Goal: Task Accomplishment & Management: Complete application form

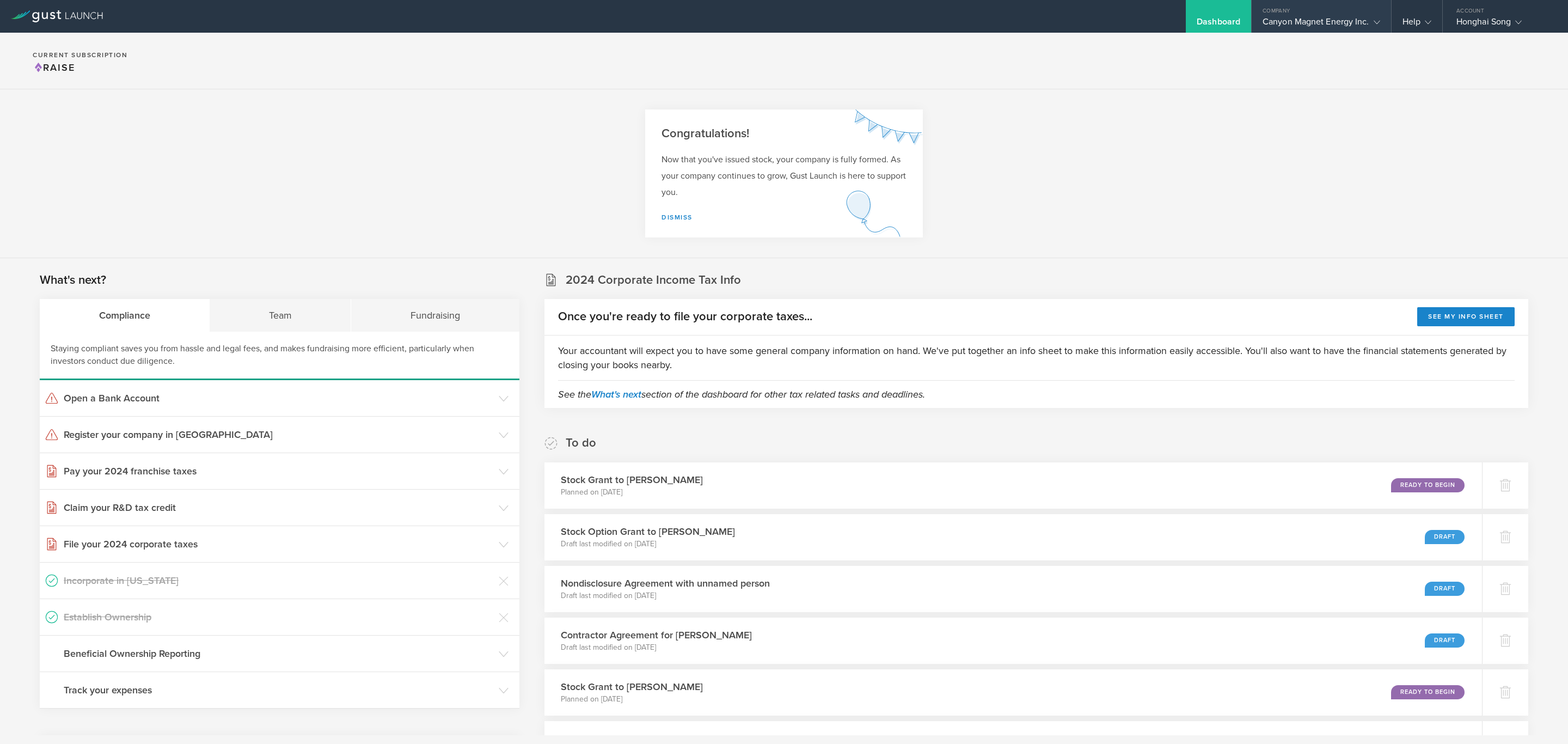
click at [1323, 18] on div "Canyon Magnet Energy Inc." at bounding box center [1322, 24] width 118 height 16
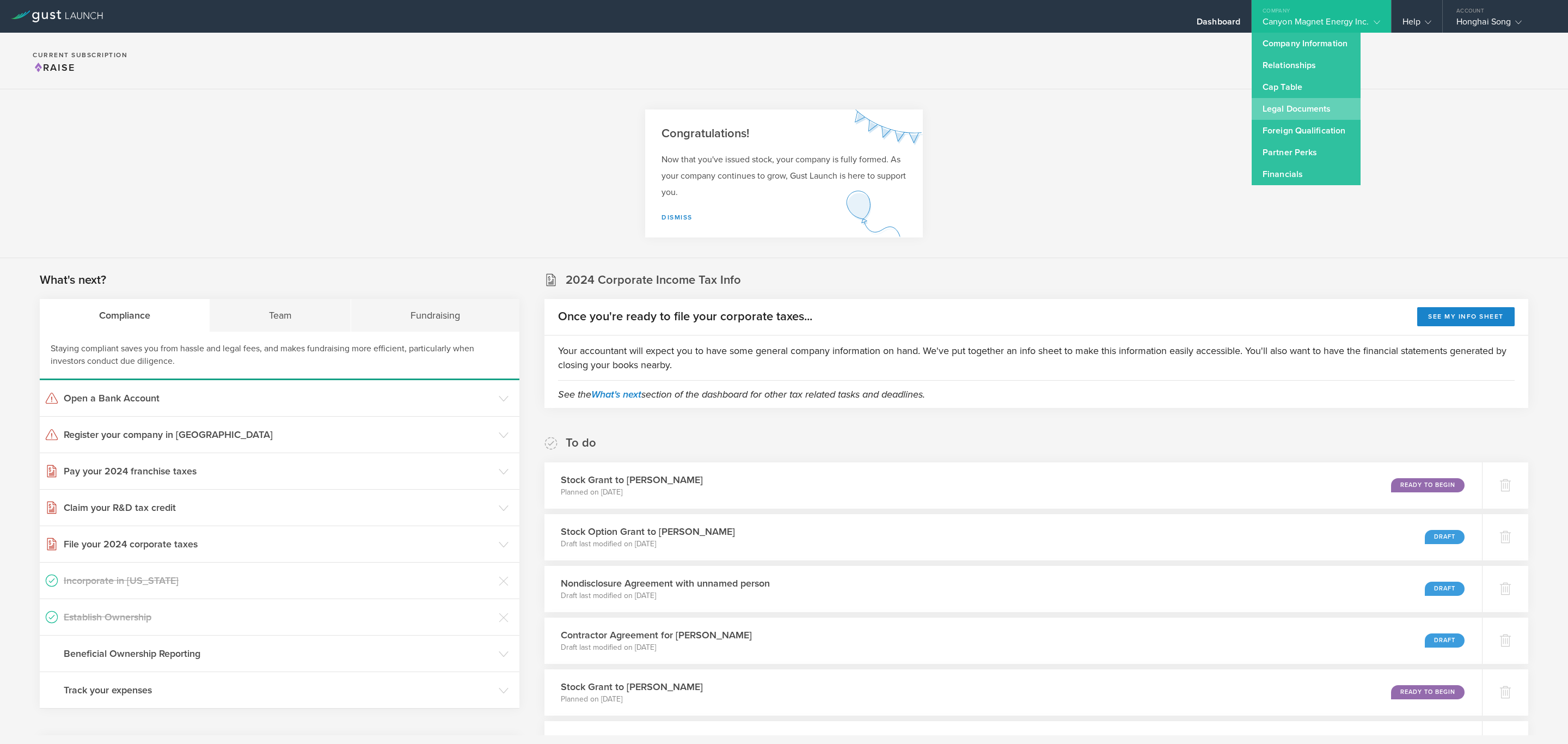
click at [1301, 105] on link "Legal Documents" at bounding box center [1306, 108] width 109 height 22
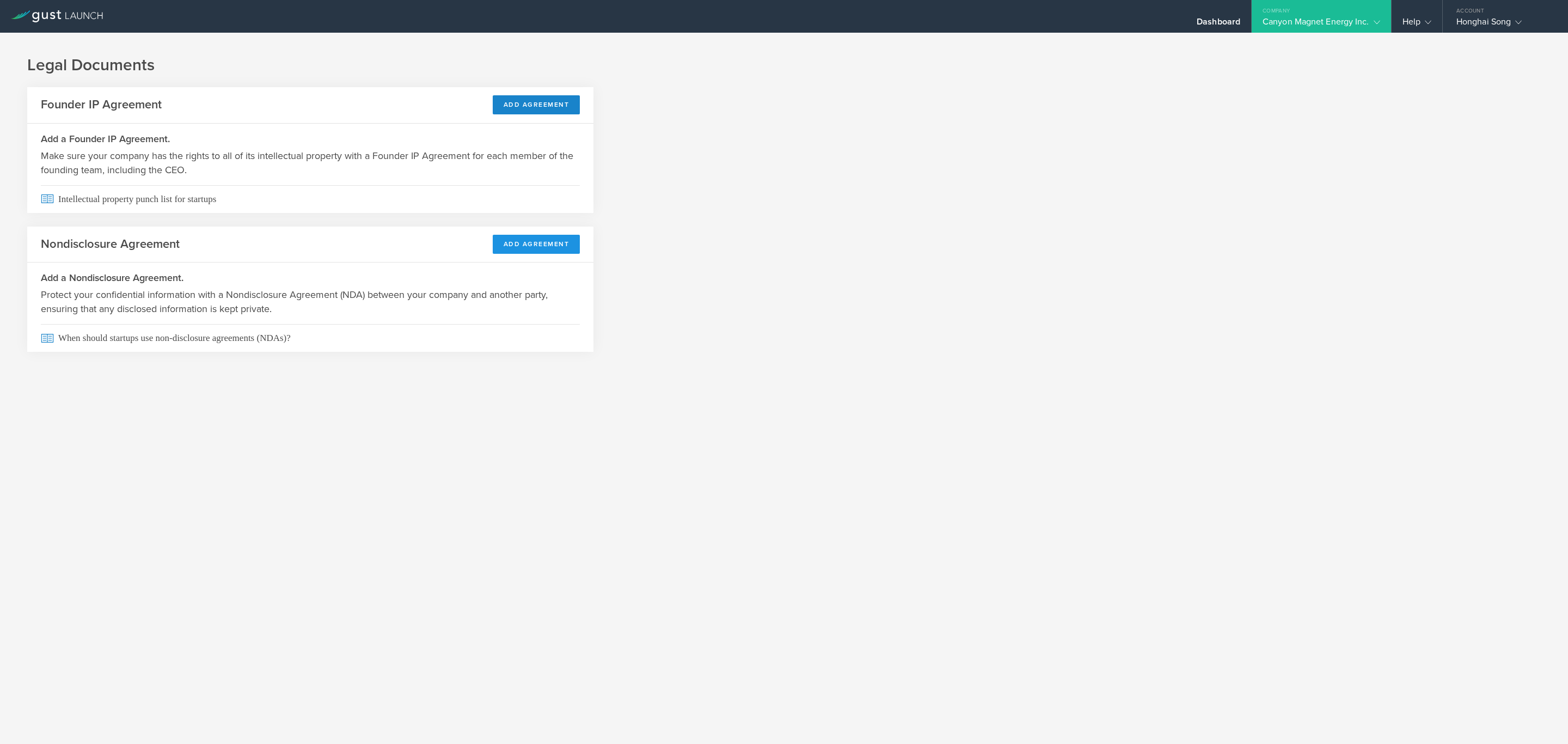
click at [544, 238] on button "Add Agreement" at bounding box center [537, 244] width 88 height 19
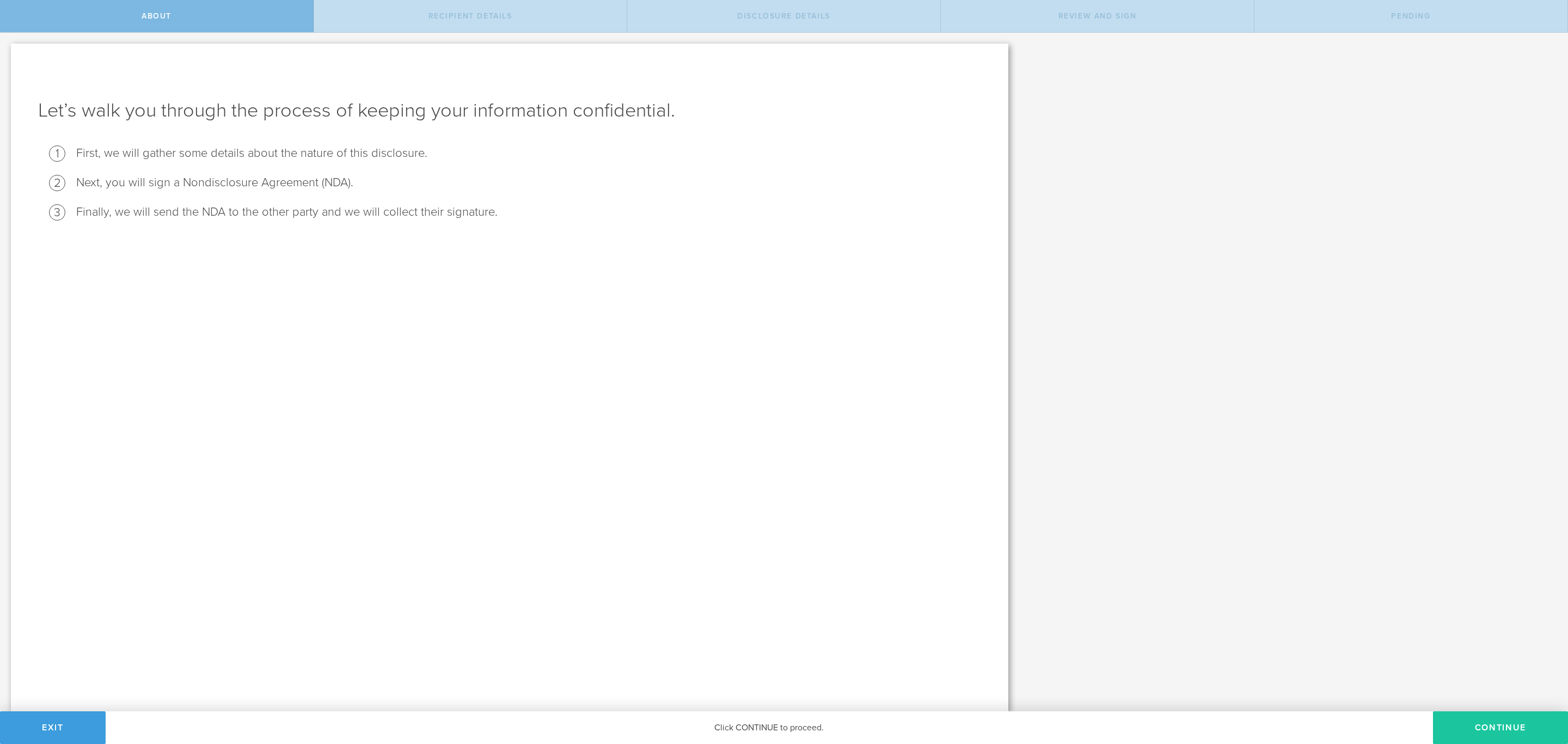
click at [1475, 722] on button "Continue" at bounding box center [1501, 727] width 135 height 33
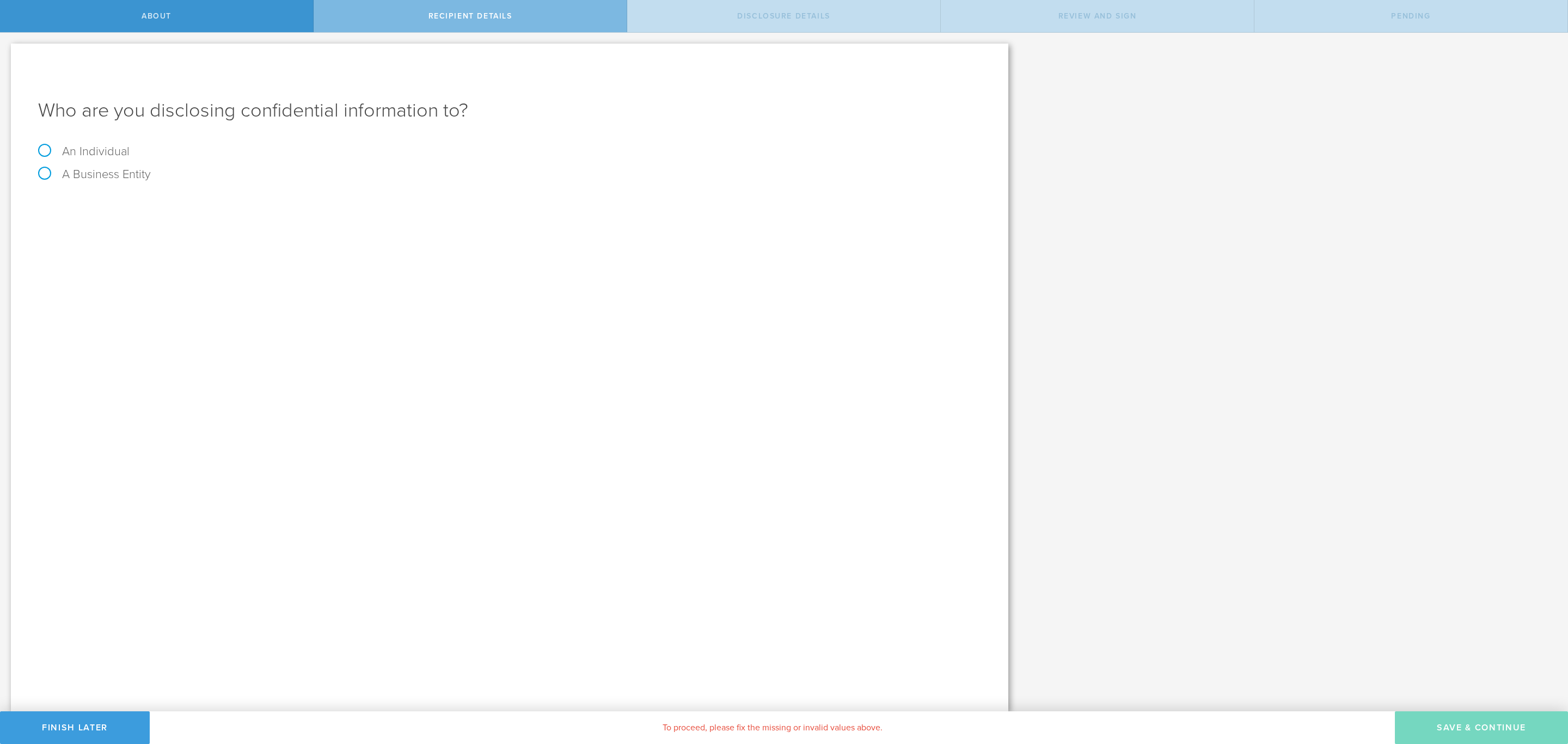
click at [131, 147] on div "An Individual" at bounding box center [510, 157] width 943 height 23
click at [106, 147] on label "An Individual" at bounding box center [84, 151] width 92 height 14
click at [7, 50] on input "An Individual" at bounding box center [3, 41] width 7 height 17
radio input "true"
click at [160, 199] on input "text" at bounding box center [551, 205] width 862 height 16
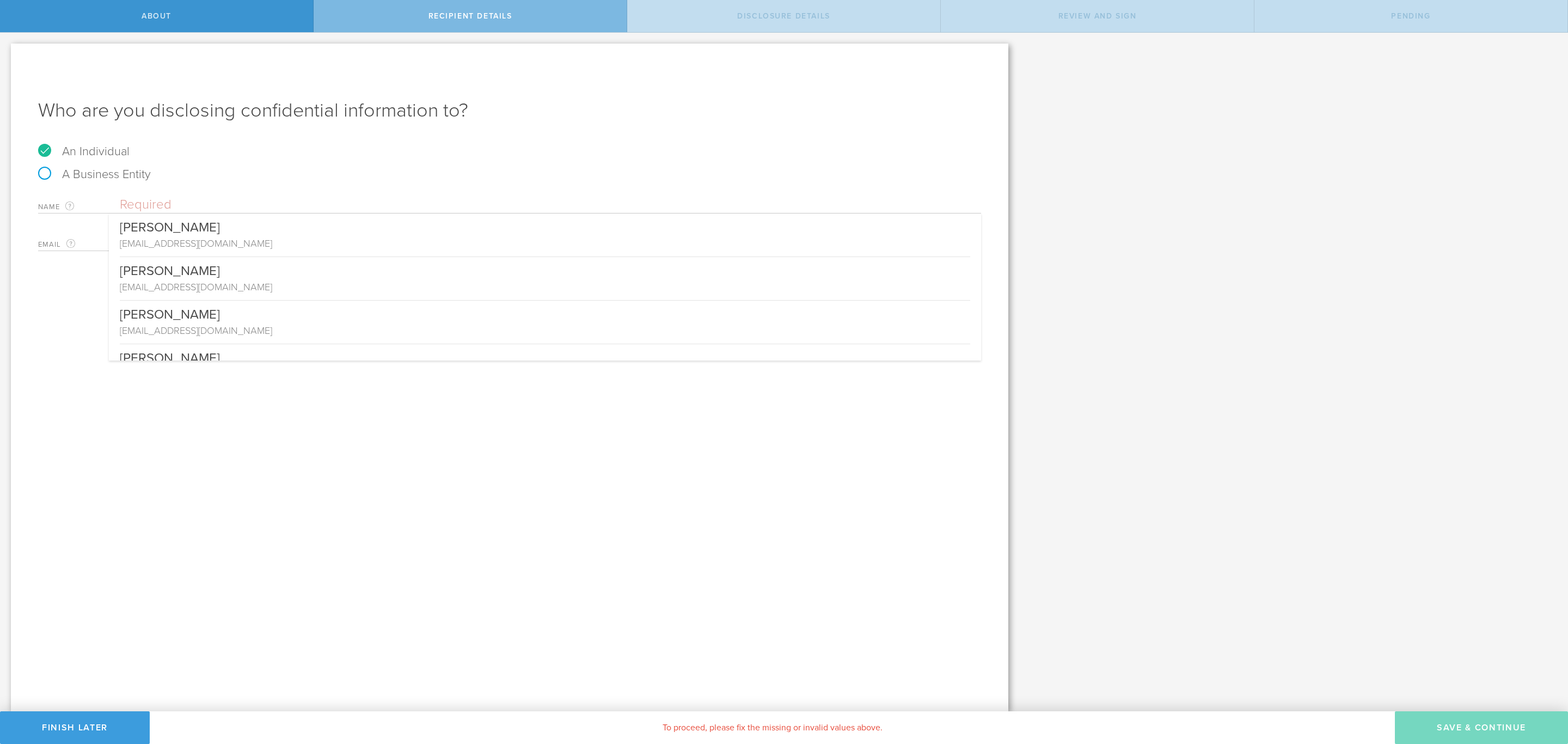
paste input "ralph hensler"
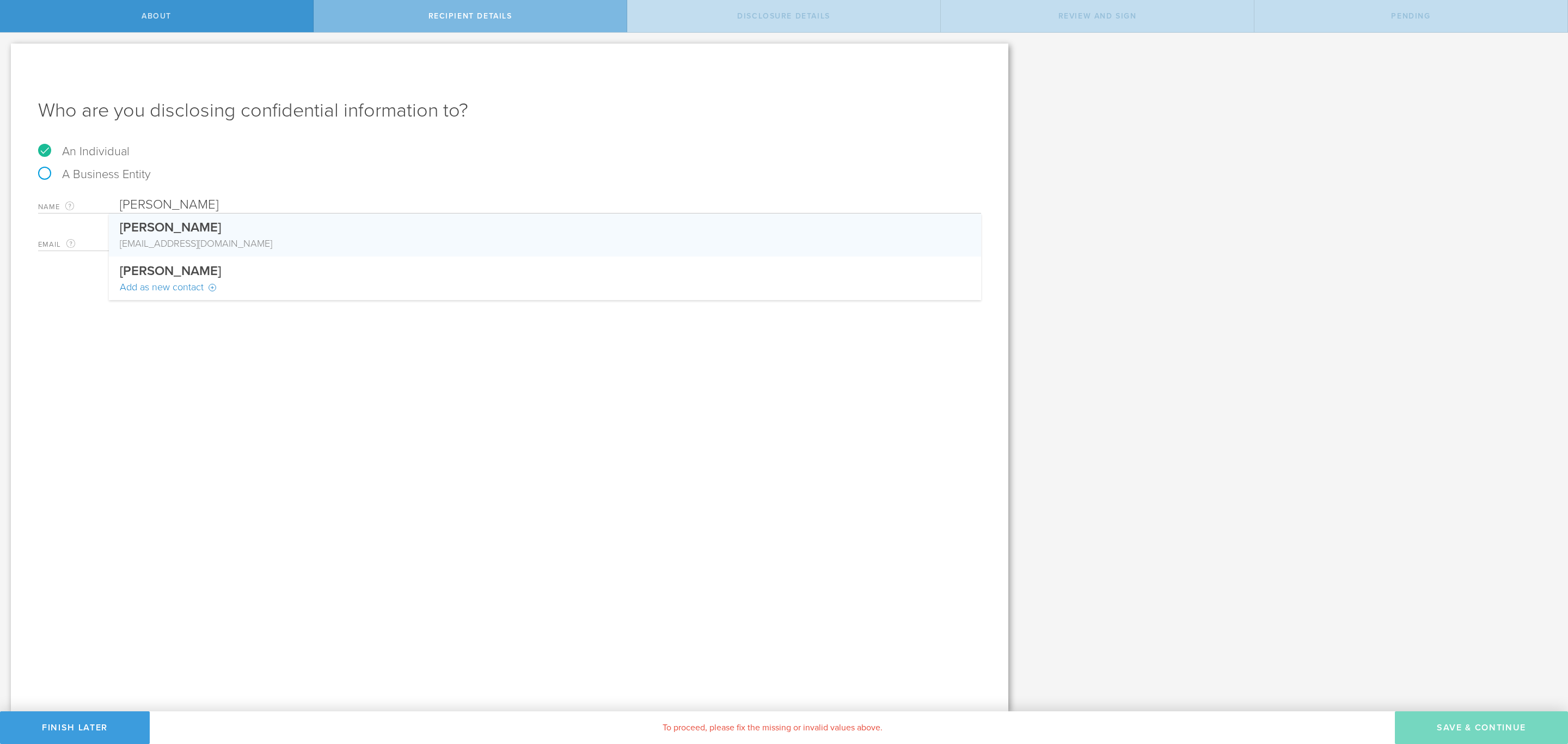
click at [206, 238] on div "henslerrl@aol.com" at bounding box center [545, 243] width 851 height 14
type input "Ralph Hensler"
type input "henslerrl@aol.com"
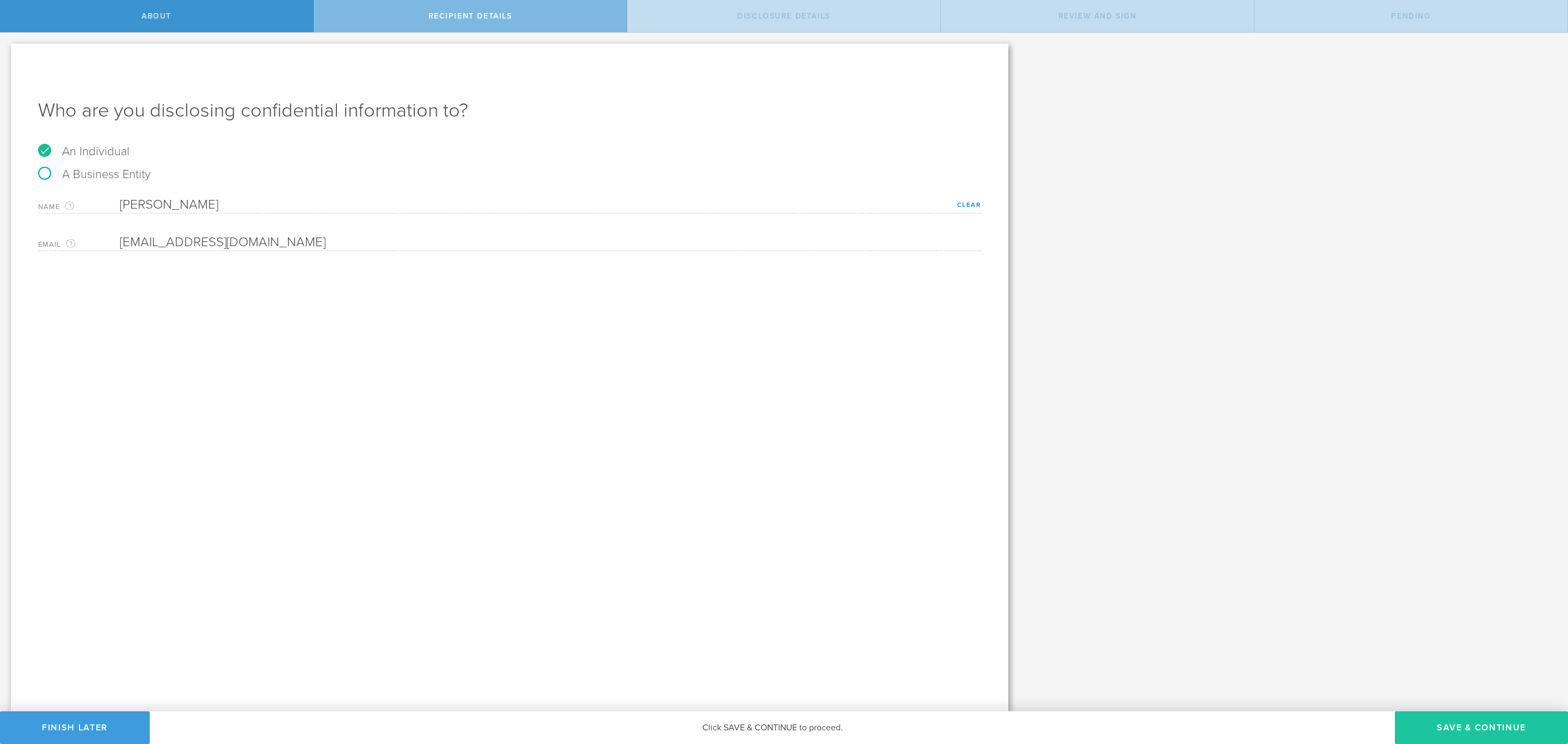
click at [1491, 724] on button "Save & Continue" at bounding box center [1482, 727] width 173 height 33
select select "string:5 years"
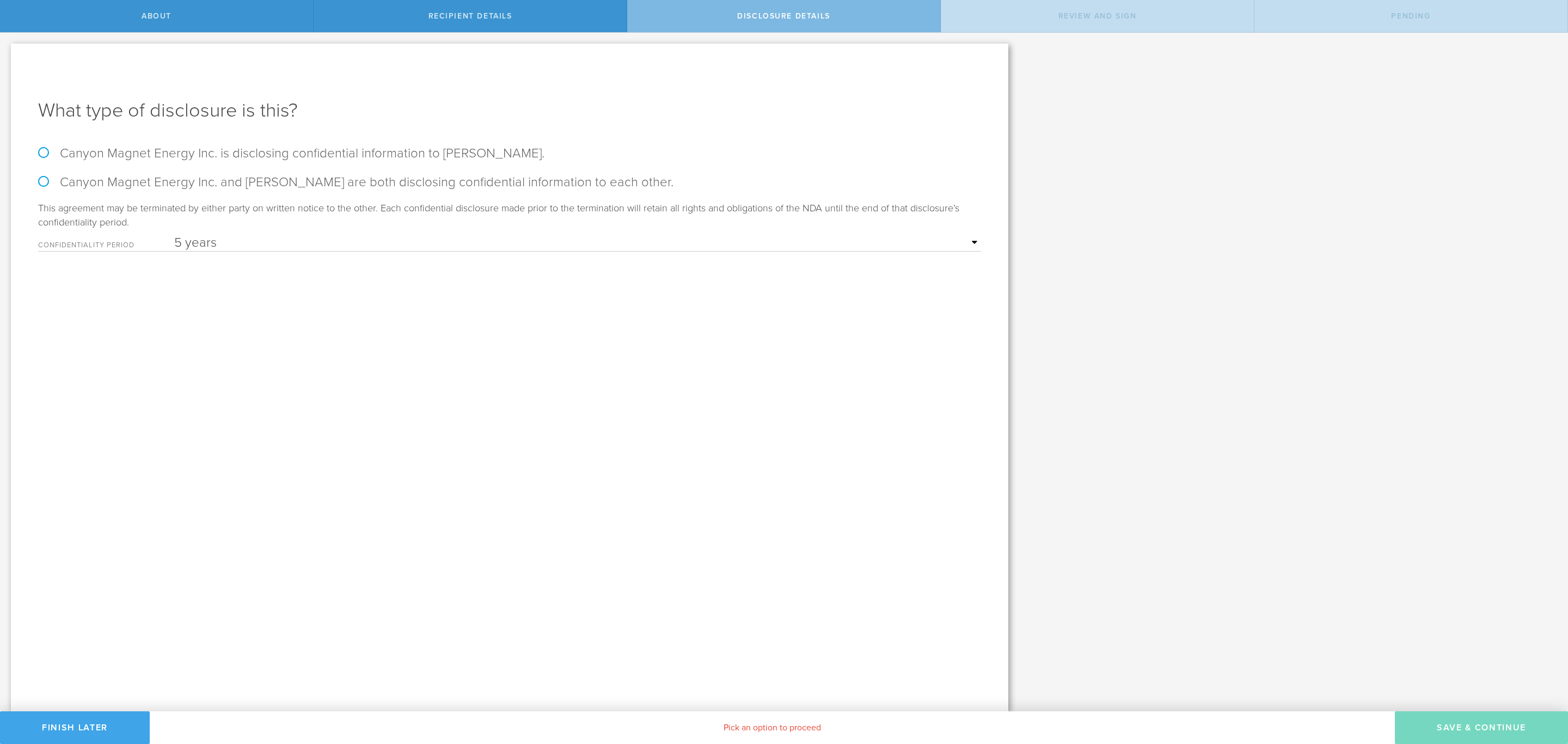
click at [91, 722] on button "Finish Later" at bounding box center [75, 727] width 150 height 33
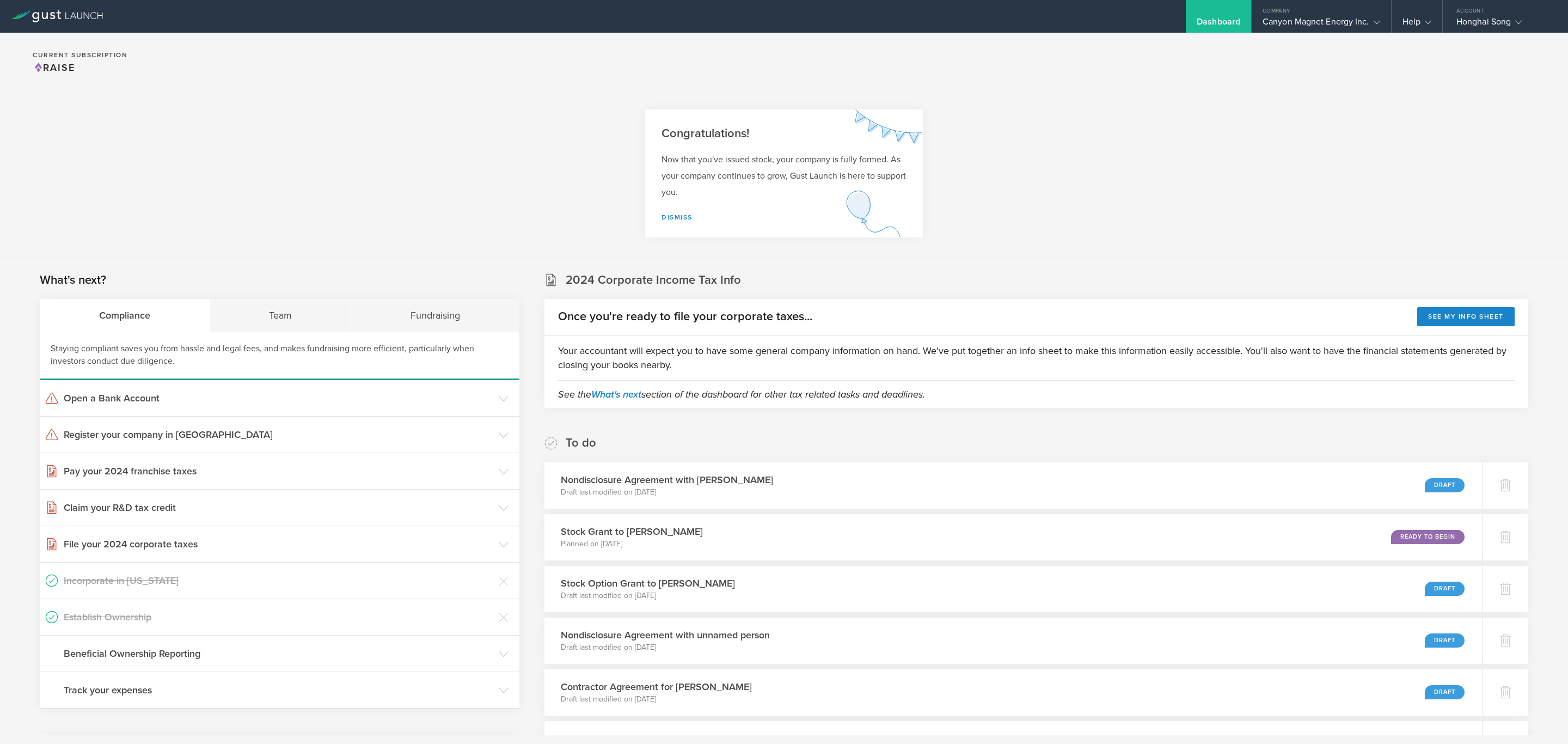
scroll to position [2200, 0]
